Goal: Task Accomplishment & Management: Use online tool/utility

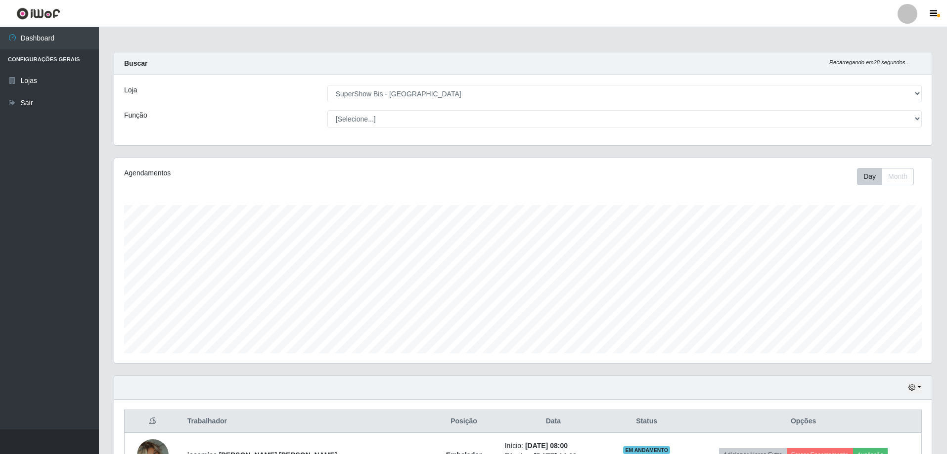
select select "59"
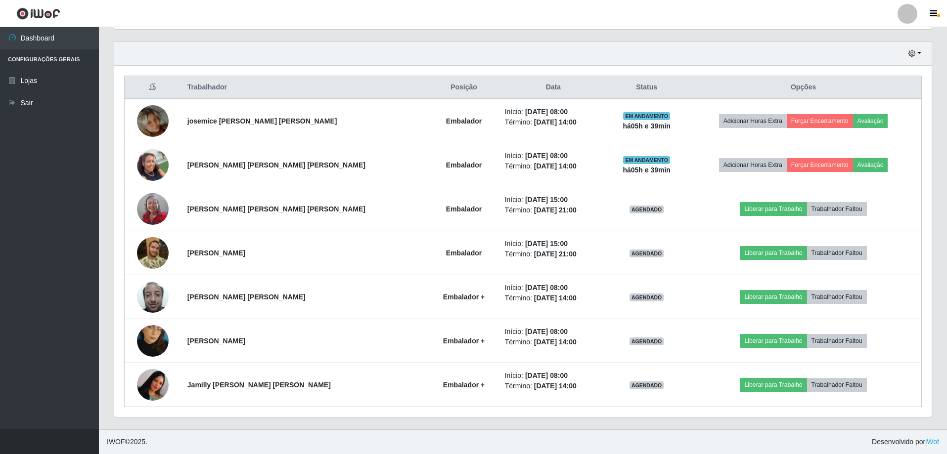
scroll to position [205, 818]
click at [919, 55] on button "button" at bounding box center [915, 53] width 14 height 11
click at [876, 74] on button "Hoje" at bounding box center [882, 71] width 78 height 21
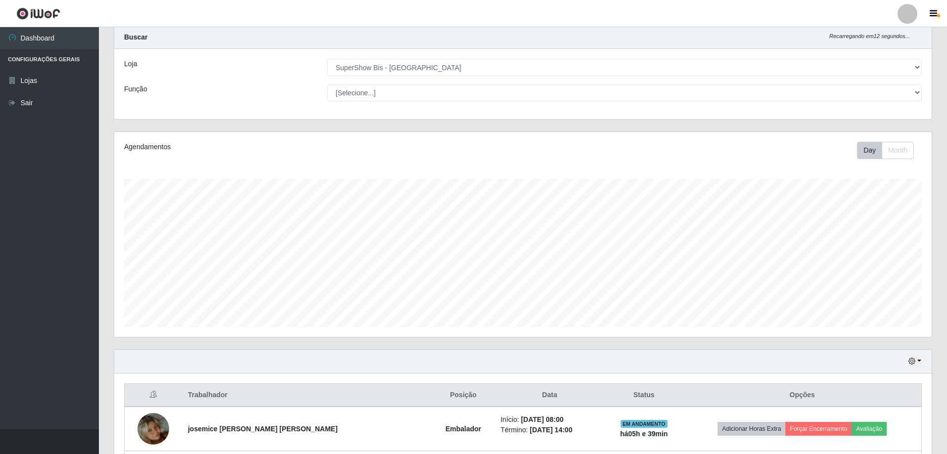
scroll to position [202, 0]
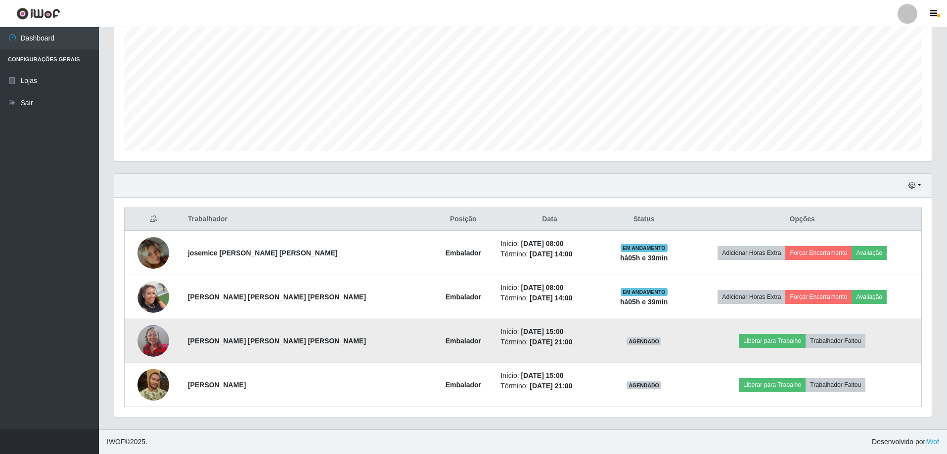
click at [148, 344] on img at bounding box center [153, 341] width 32 height 42
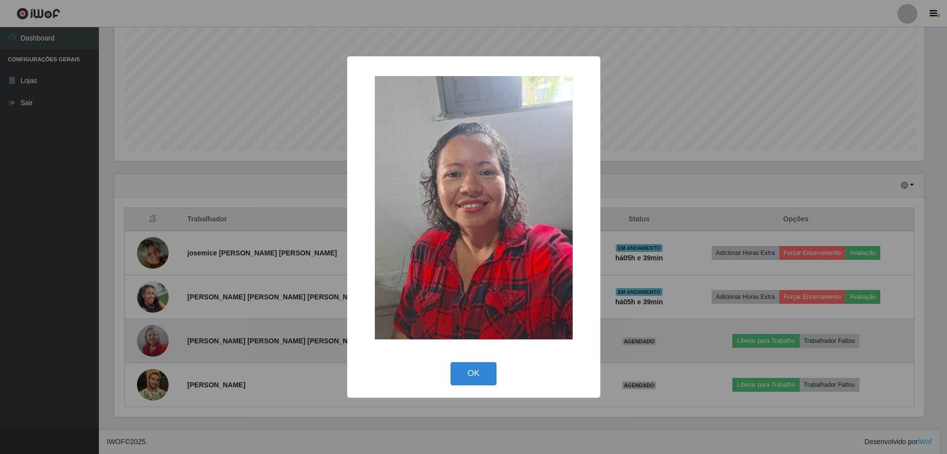
scroll to position [205, 813]
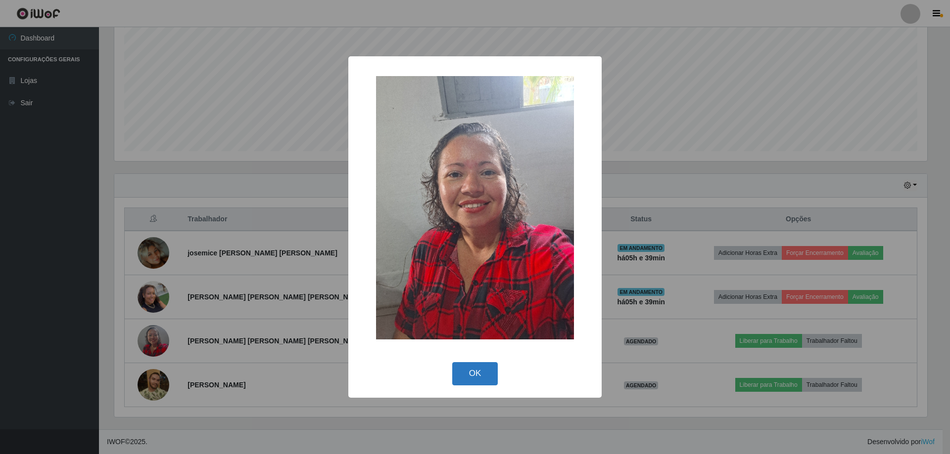
click at [471, 372] on button "OK" at bounding box center [475, 374] width 46 height 23
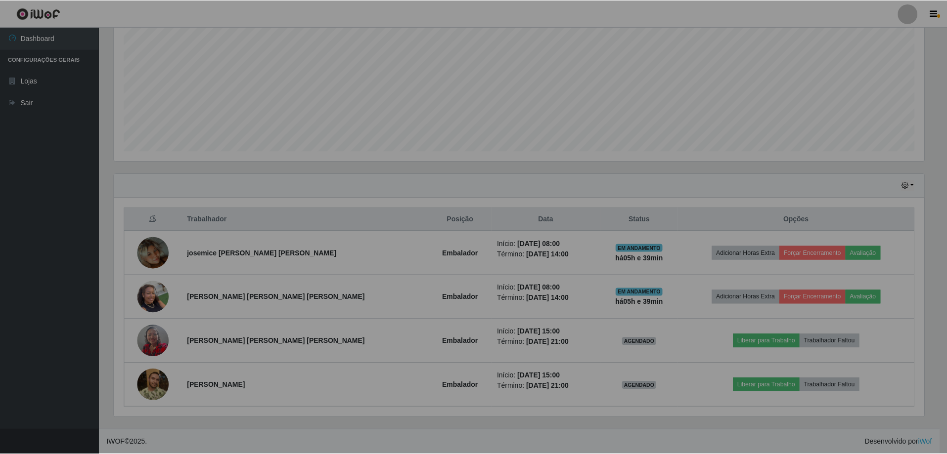
scroll to position [205, 818]
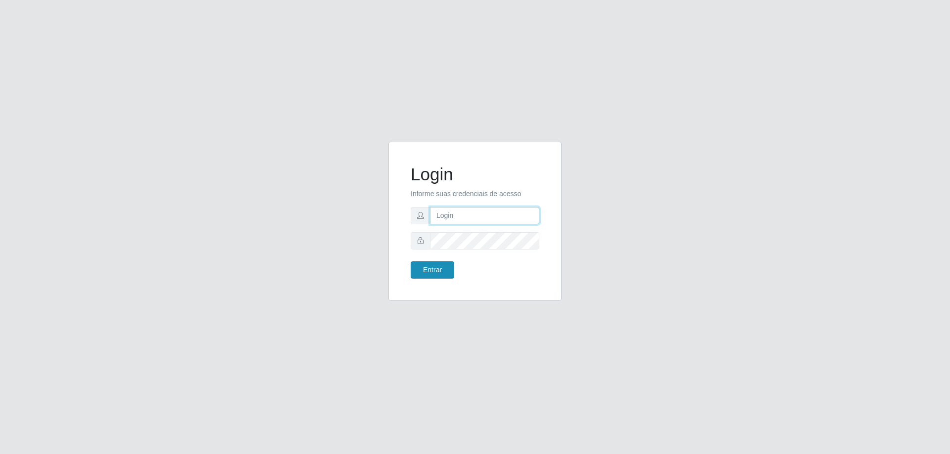
type input "[EMAIL_ADDRESS][DOMAIN_NAME]"
click at [433, 273] on button "Entrar" at bounding box center [432, 270] width 44 height 17
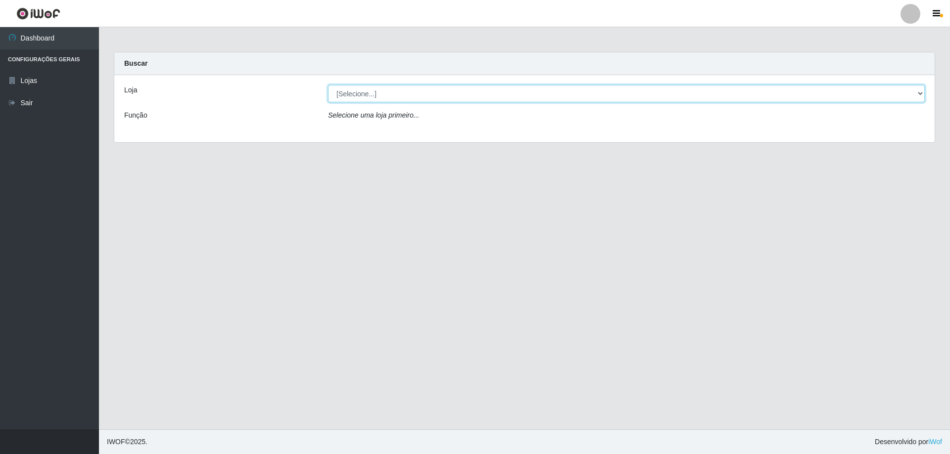
click at [922, 92] on select "[Selecione...] SuperShow Bis - [GEOGRAPHIC_DATA]" at bounding box center [626, 93] width 596 height 17
select select "59"
click at [328, 85] on select "[Selecione...] SuperShow Bis - [GEOGRAPHIC_DATA]" at bounding box center [626, 93] width 596 height 17
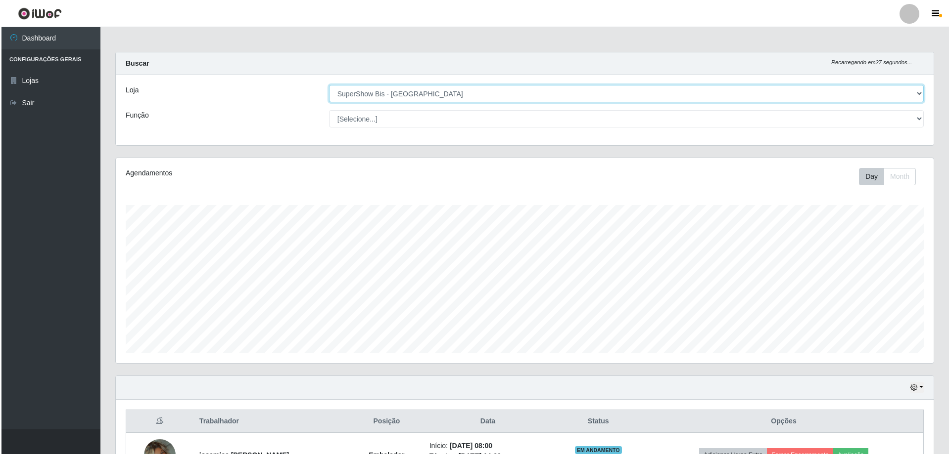
scroll to position [198, 0]
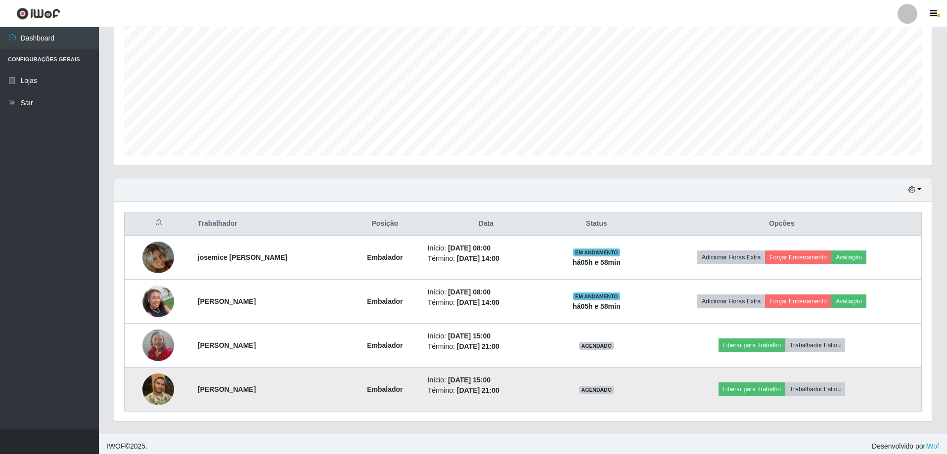
click at [153, 394] on img at bounding box center [158, 390] width 32 height 32
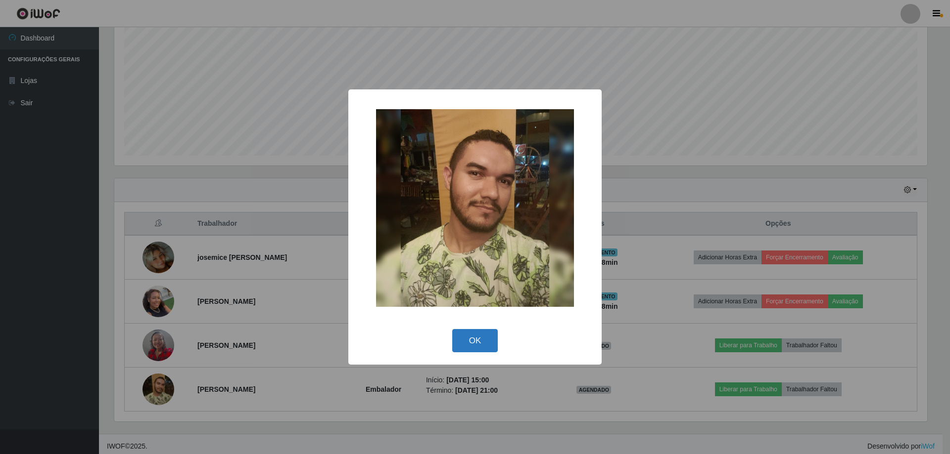
click at [474, 346] on button "OK" at bounding box center [475, 340] width 46 height 23
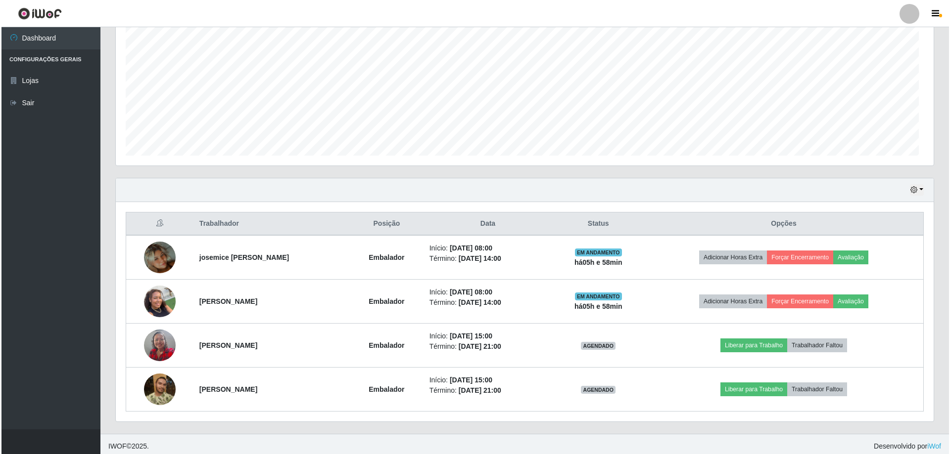
scroll to position [205, 818]
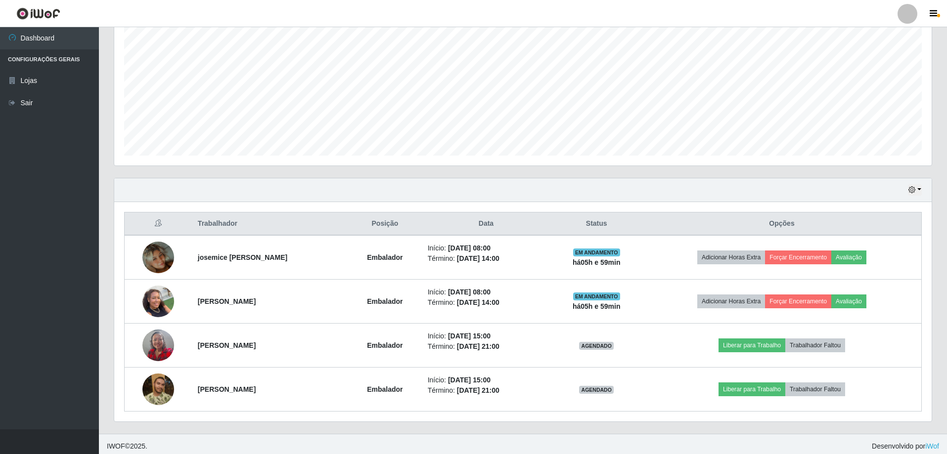
drag, startPoint x: 741, startPoint y: 188, endPoint x: 454, endPoint y: 176, distance: 287.1
click at [454, 176] on div "Agendamentos Day Month 02/09 Agendamentos 12" at bounding box center [522, 69] width 833 height 218
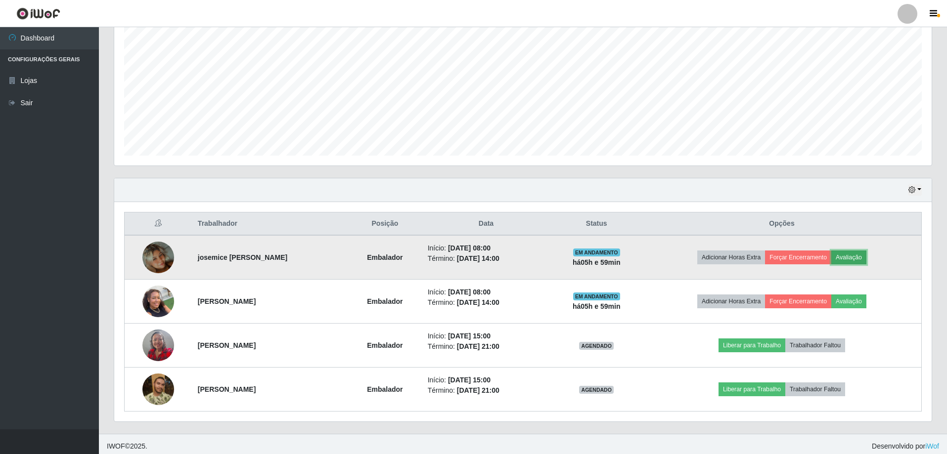
click at [860, 261] on button "Avaliação" at bounding box center [848, 258] width 35 height 14
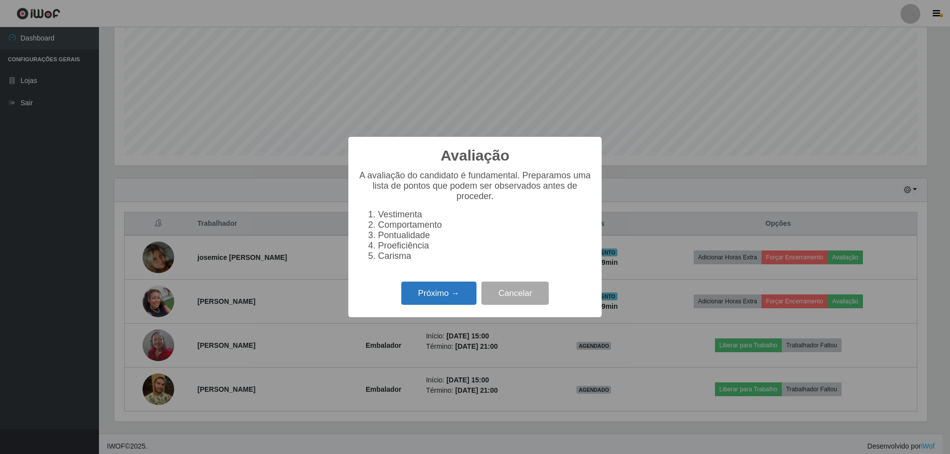
click at [441, 305] on button "Próximo →" at bounding box center [438, 293] width 75 height 23
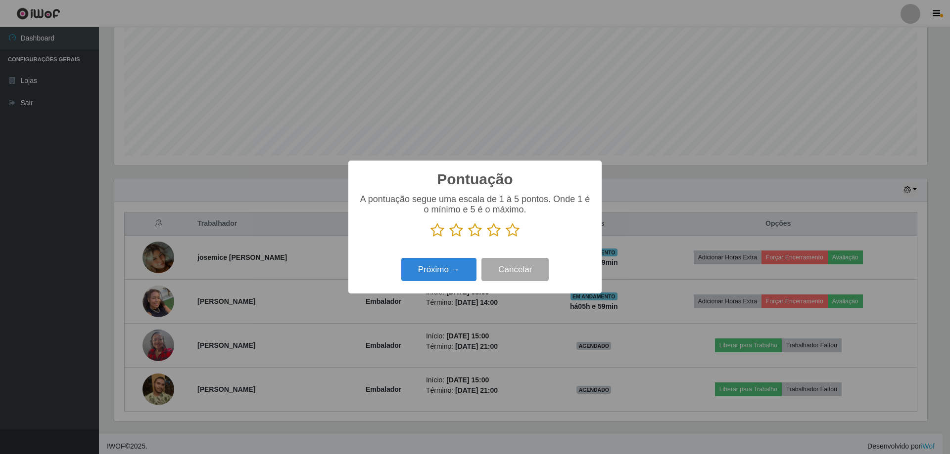
scroll to position [494352, 493745]
click at [511, 234] on icon at bounding box center [512, 230] width 14 height 15
click at [505, 238] on input "radio" at bounding box center [505, 238] width 0 height 0
click at [460, 271] on button "Próximo →" at bounding box center [438, 269] width 75 height 23
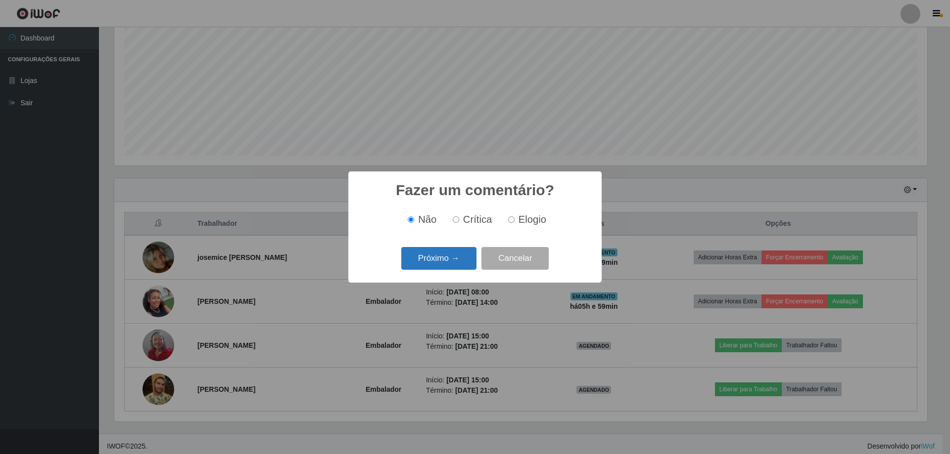
click at [454, 265] on button "Próximo →" at bounding box center [438, 258] width 75 height 23
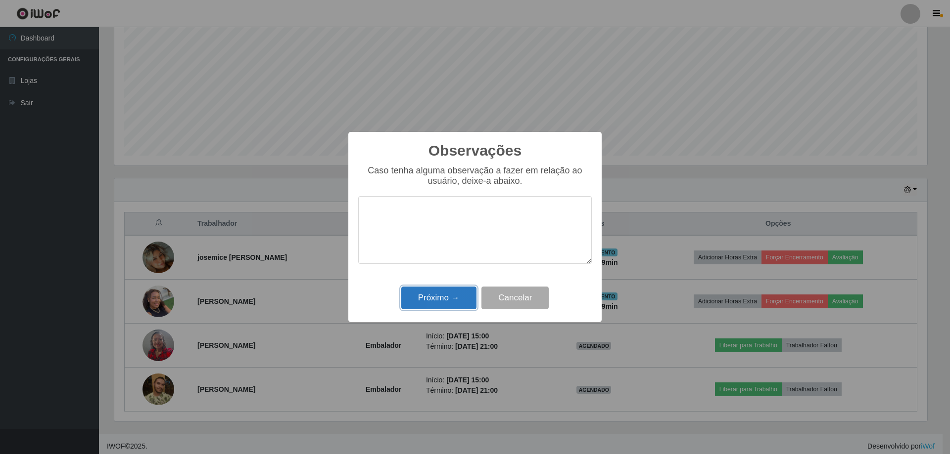
click at [431, 293] on button "Próximo →" at bounding box center [438, 298] width 75 height 23
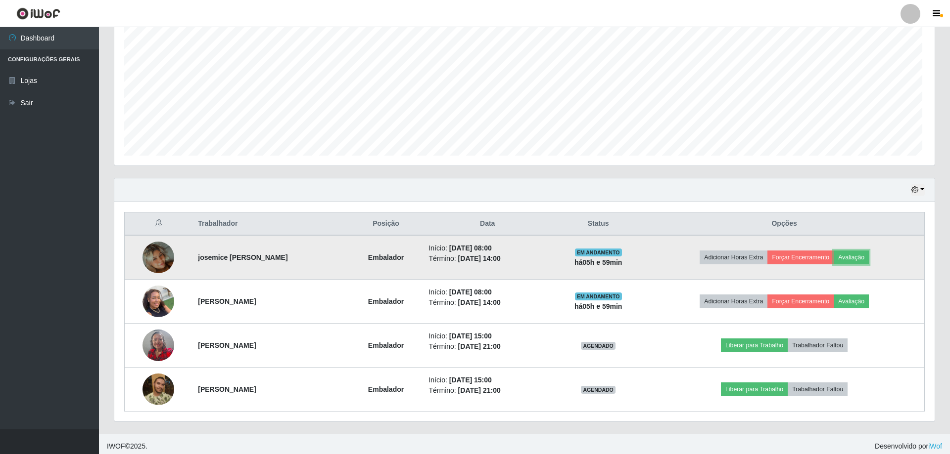
scroll to position [205, 818]
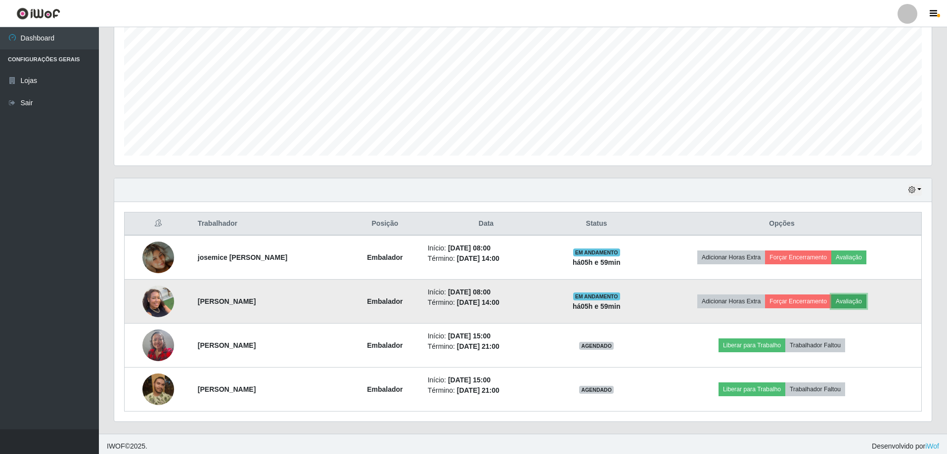
click at [858, 299] on button "Avaliação" at bounding box center [848, 302] width 35 height 14
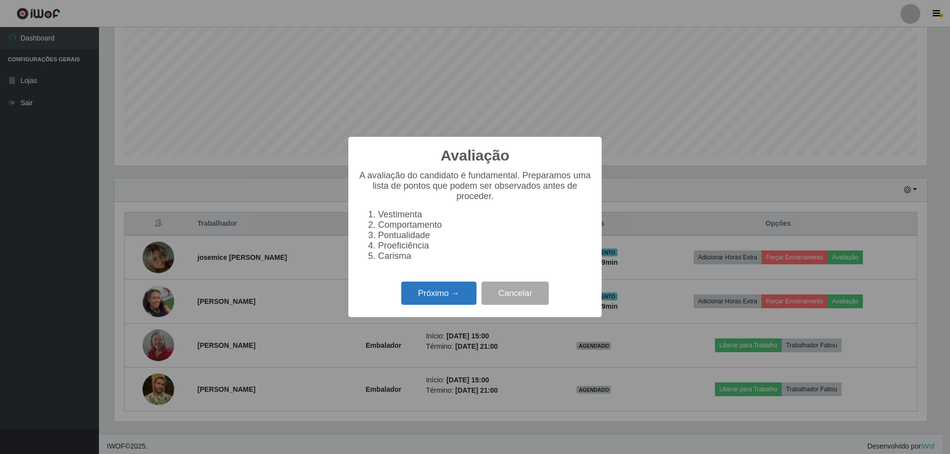
click at [430, 301] on button "Próximo →" at bounding box center [438, 293] width 75 height 23
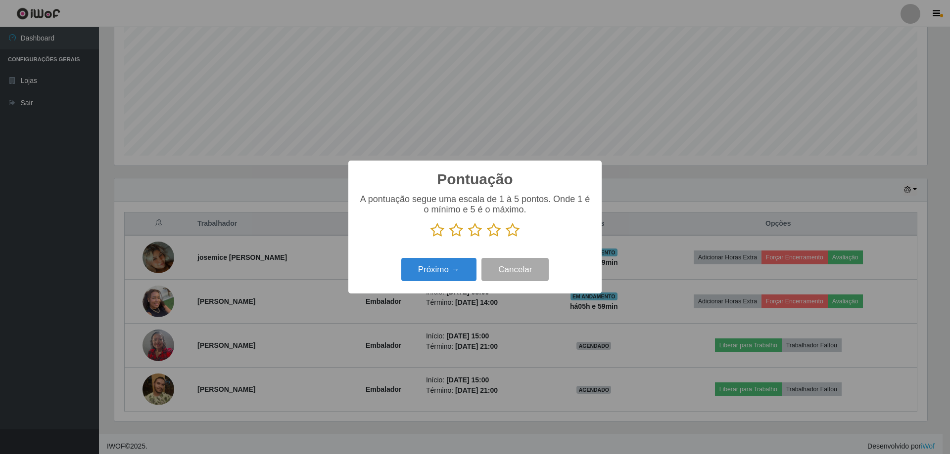
click at [510, 236] on icon at bounding box center [512, 230] width 14 height 15
click at [505, 238] on input "radio" at bounding box center [505, 238] width 0 height 0
click at [444, 270] on button "Próximo →" at bounding box center [438, 269] width 75 height 23
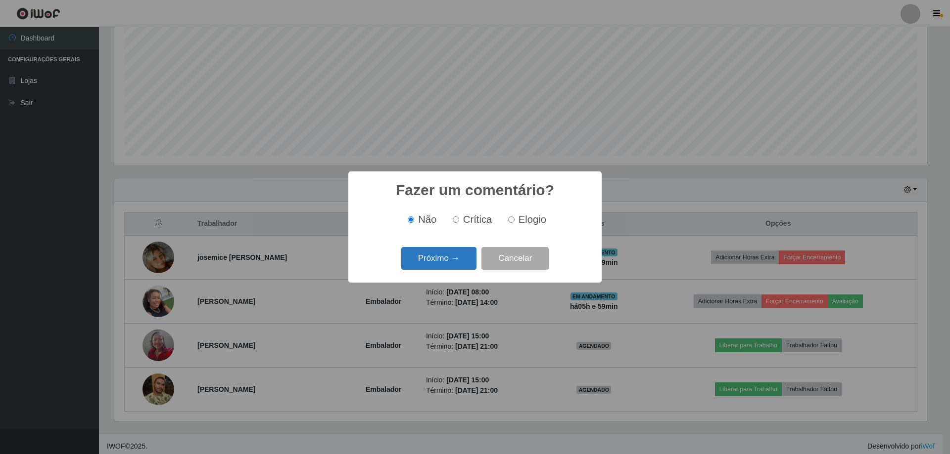
click at [444, 260] on button "Próximo →" at bounding box center [438, 258] width 75 height 23
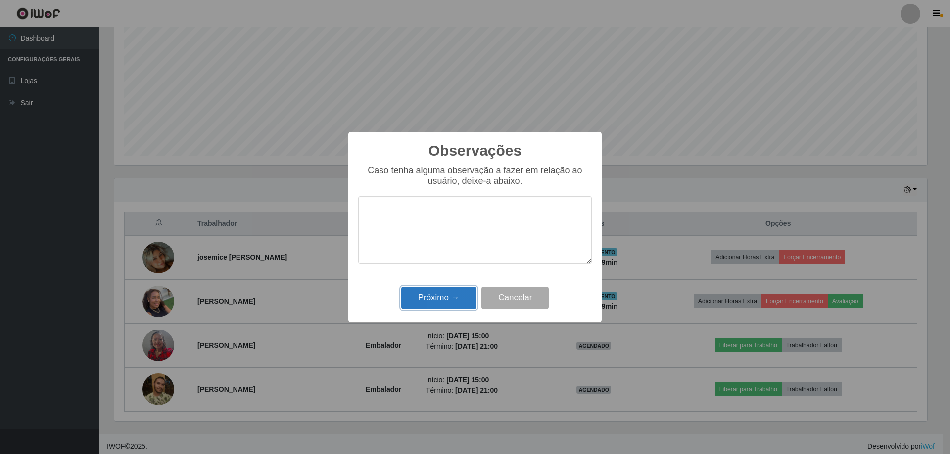
click at [440, 294] on button "Próximo →" at bounding box center [438, 298] width 75 height 23
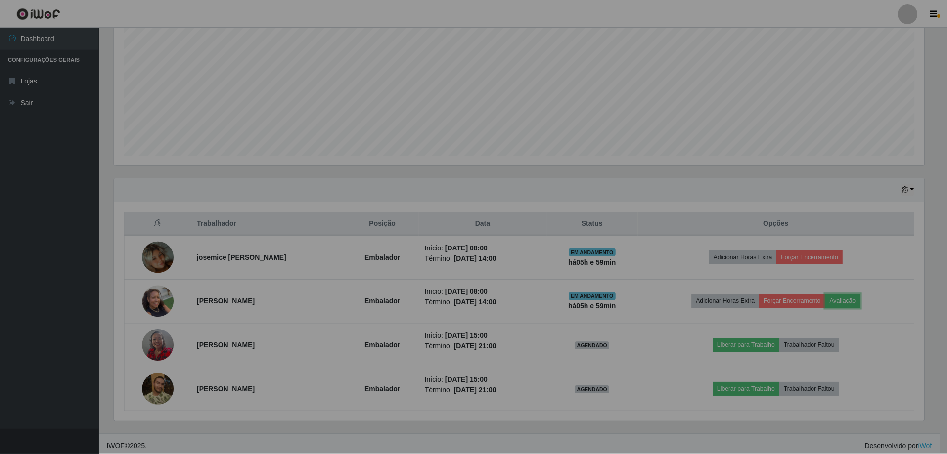
scroll to position [205, 818]
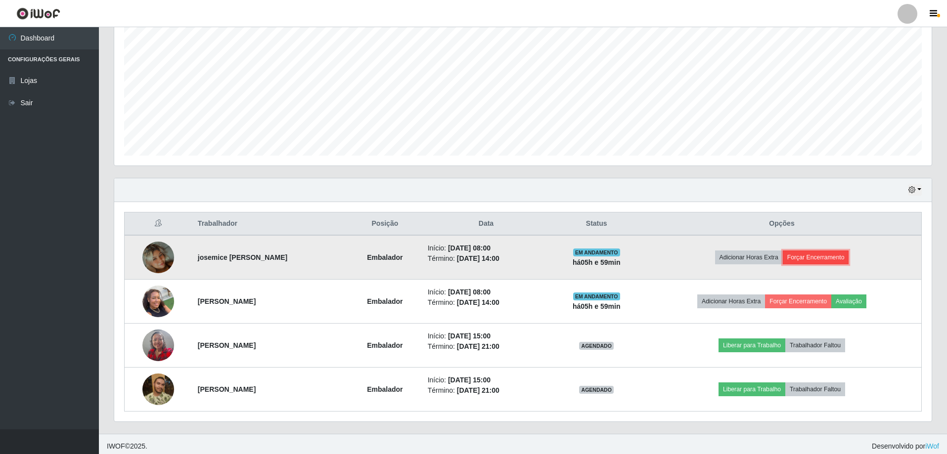
click at [819, 254] on button "Forçar Encerramento" at bounding box center [816, 258] width 66 height 14
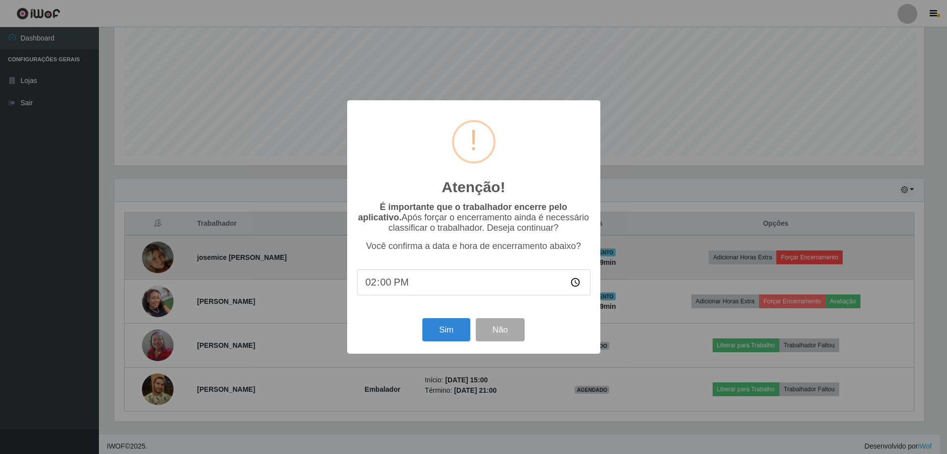
scroll to position [205, 813]
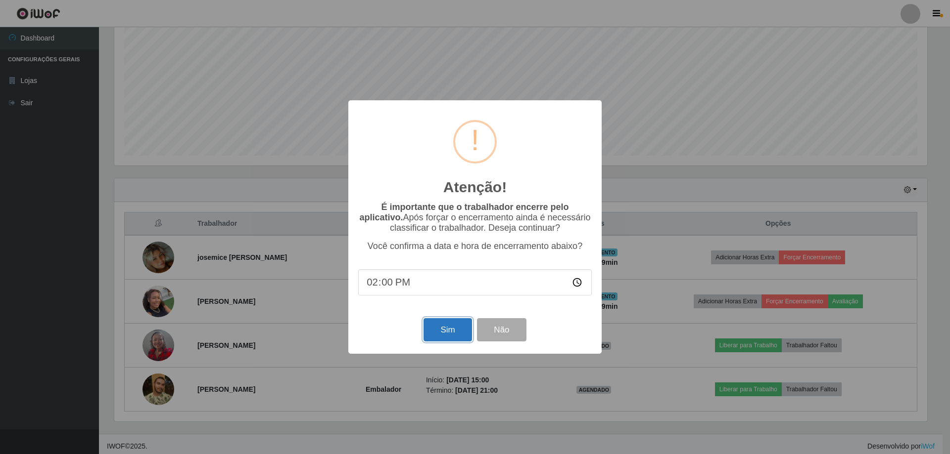
click at [438, 326] on button "Sim" at bounding box center [447, 329] width 48 height 23
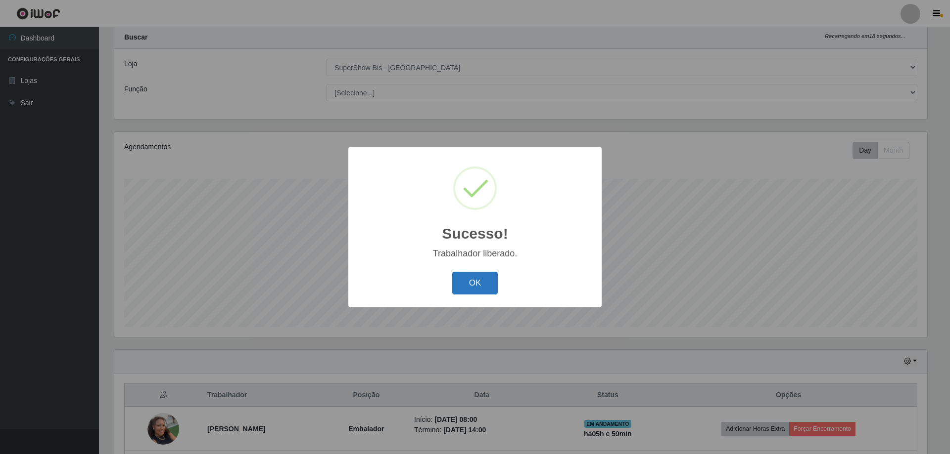
click at [465, 274] on button "OK" at bounding box center [475, 283] width 46 height 23
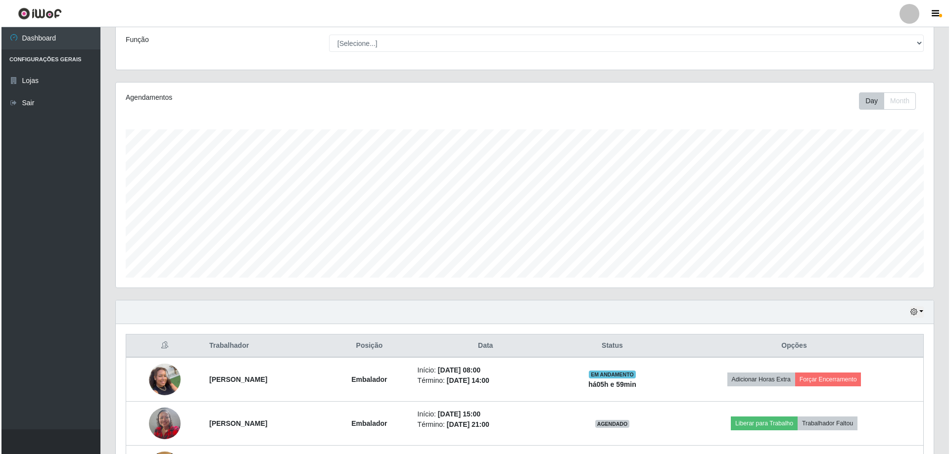
scroll to position [125, 0]
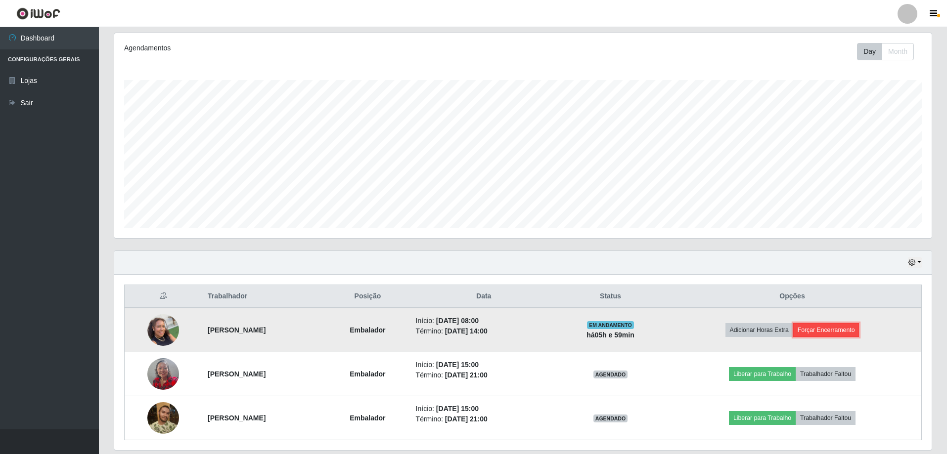
click at [820, 329] on button "Forçar Encerramento" at bounding box center [826, 330] width 66 height 14
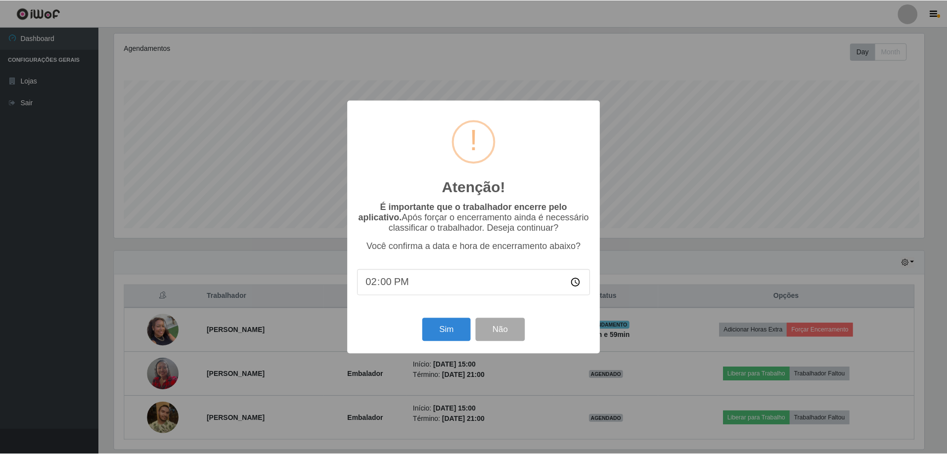
scroll to position [205, 813]
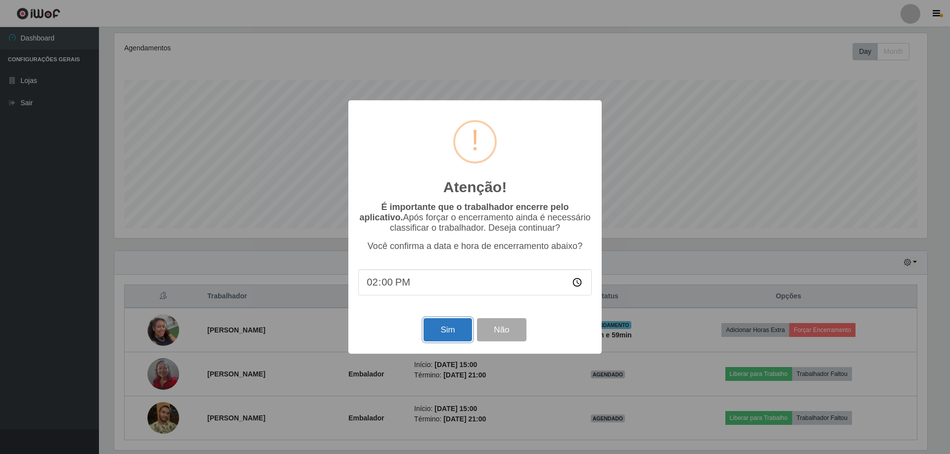
click at [437, 323] on button "Sim" at bounding box center [447, 329] width 48 height 23
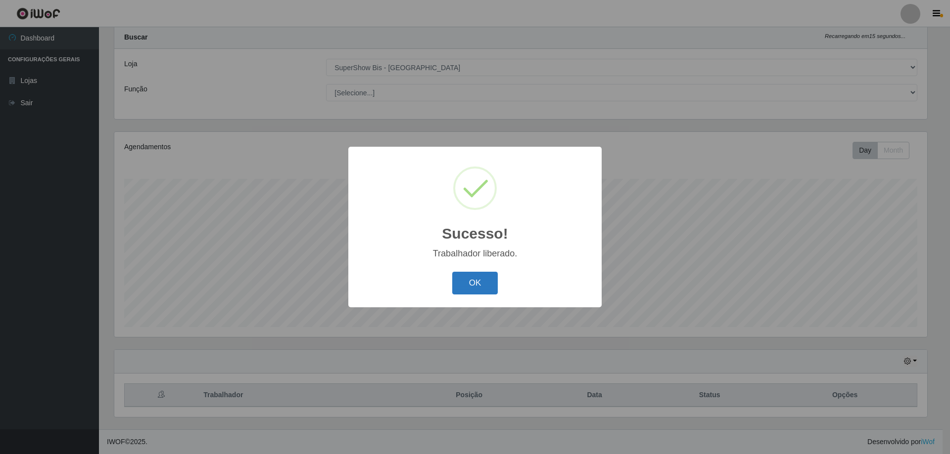
click at [482, 279] on button "OK" at bounding box center [475, 283] width 46 height 23
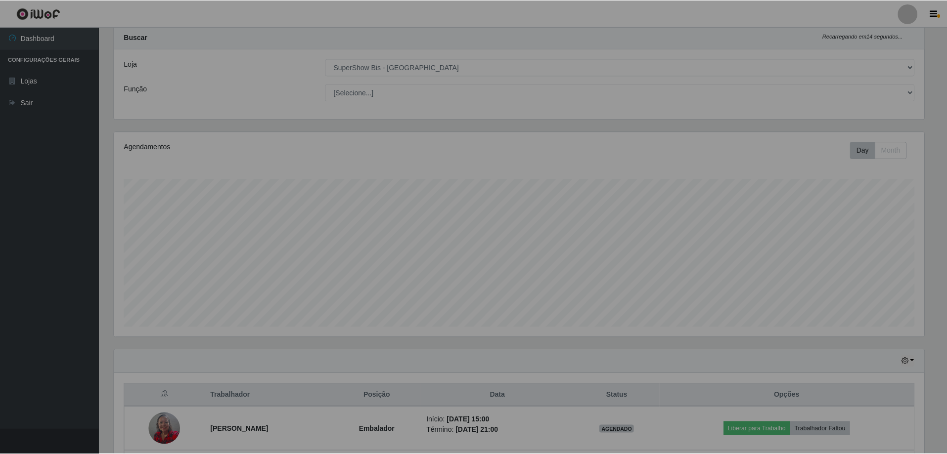
scroll to position [0, 0]
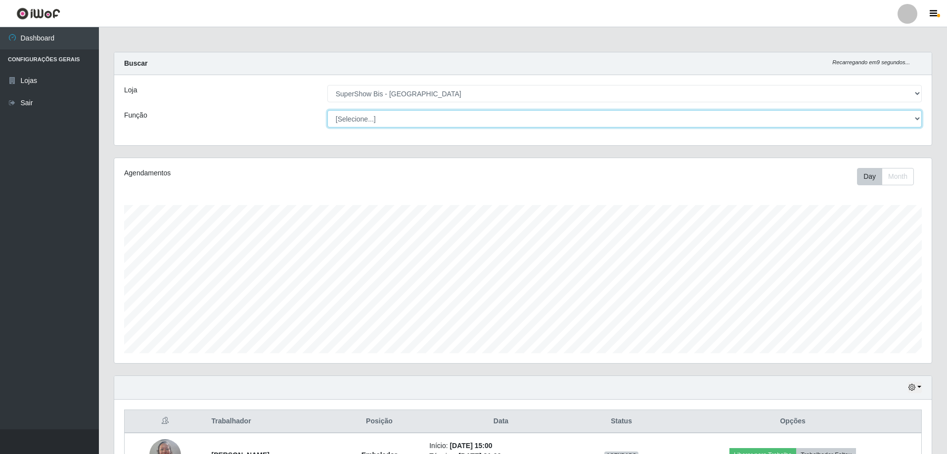
click at [441, 120] on select "[Selecione...] ASG ASG + ASG ++ Auxiliar de Cozinha Embalador Embalador + Embal…" at bounding box center [624, 118] width 594 height 17
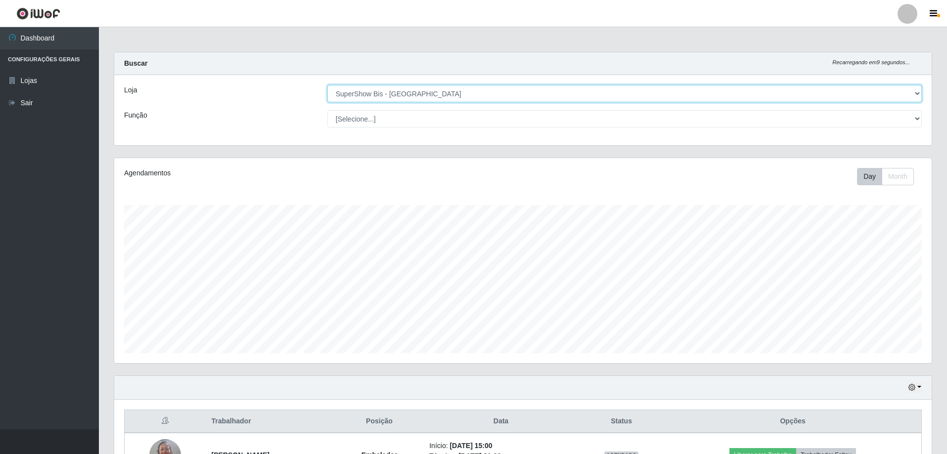
click at [446, 87] on select "[Selecione...] SuperShow Bis - Avenida 6" at bounding box center [624, 93] width 594 height 17
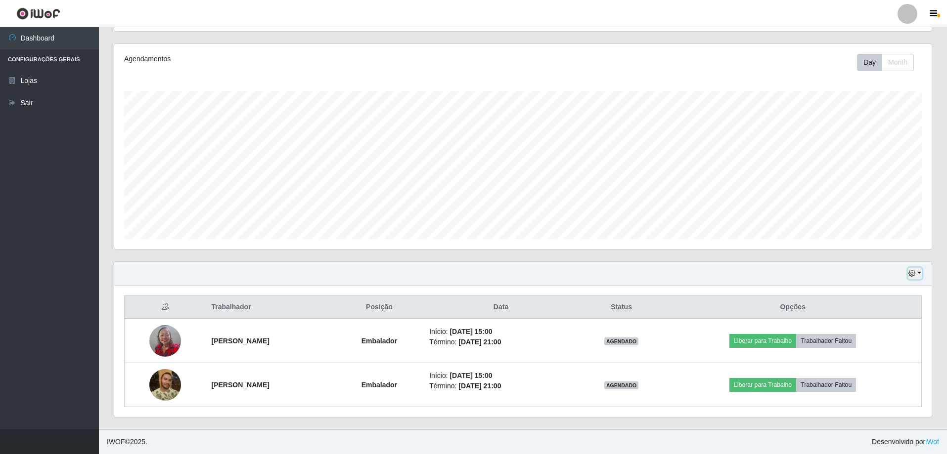
click at [917, 276] on button "button" at bounding box center [915, 273] width 14 height 11
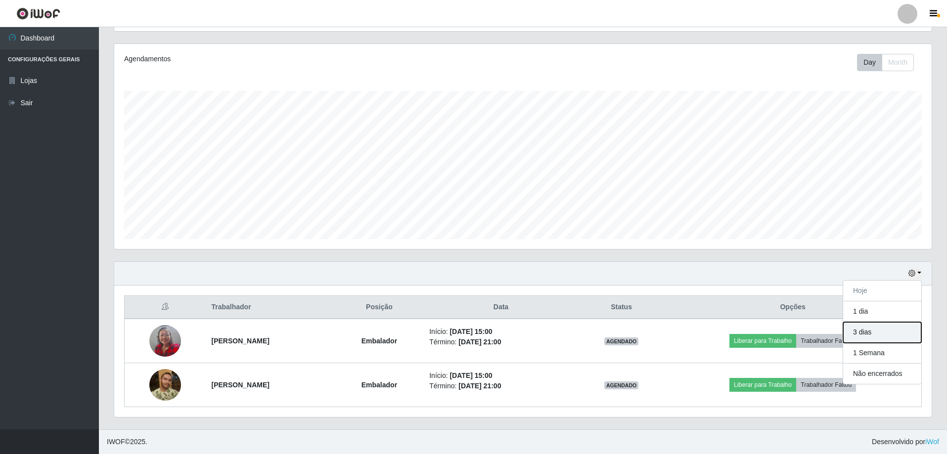
click at [870, 331] on button "3 dias" at bounding box center [882, 332] width 78 height 21
